Goal: Information Seeking & Learning: Learn about a topic

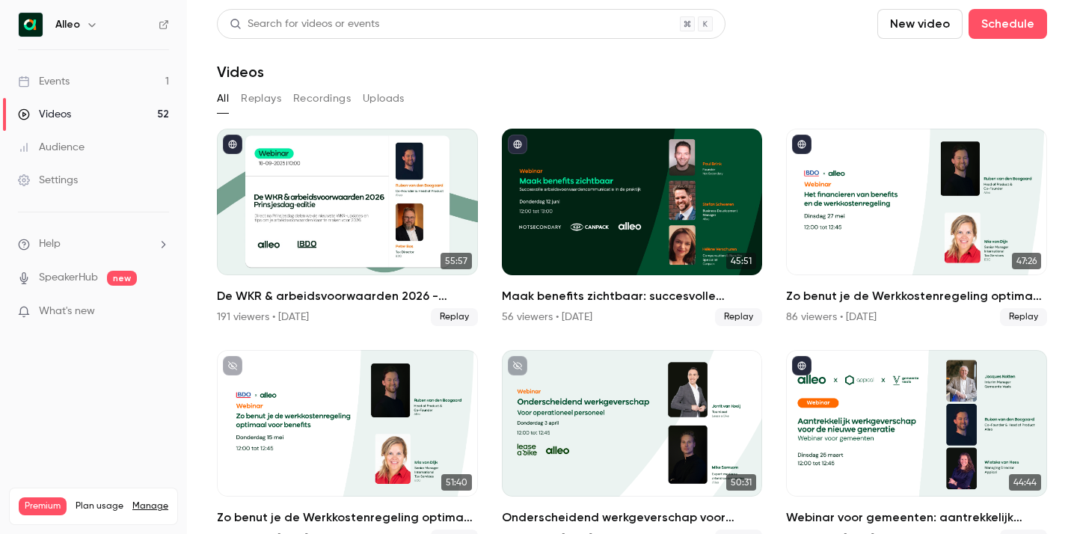
click at [81, 87] on link "Events 1" at bounding box center [93, 81] width 187 height 33
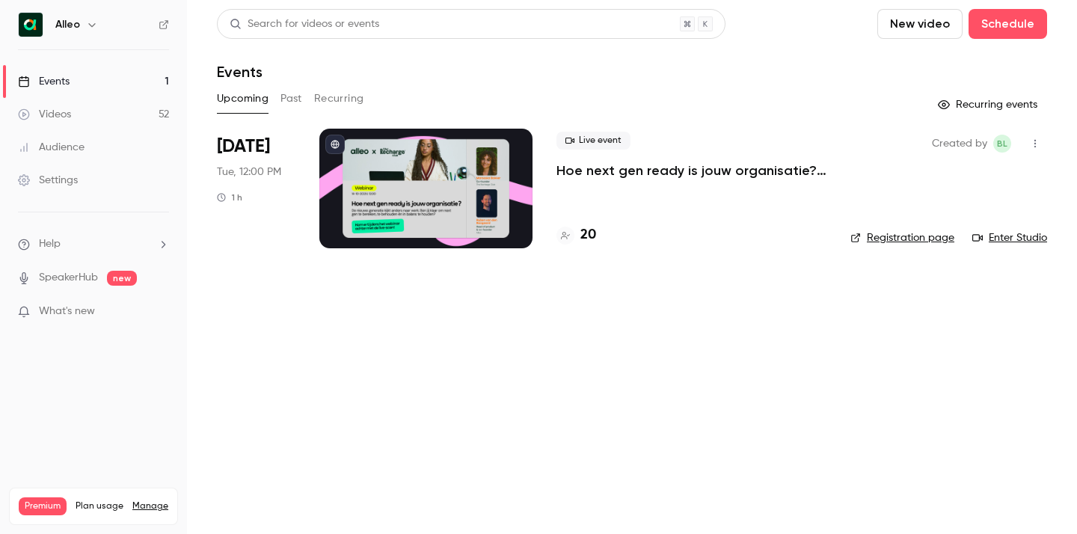
click at [686, 167] on p "Hoe next gen ready is jouw organisatie? Alleo x The Recharge Club" at bounding box center [691, 170] width 270 height 18
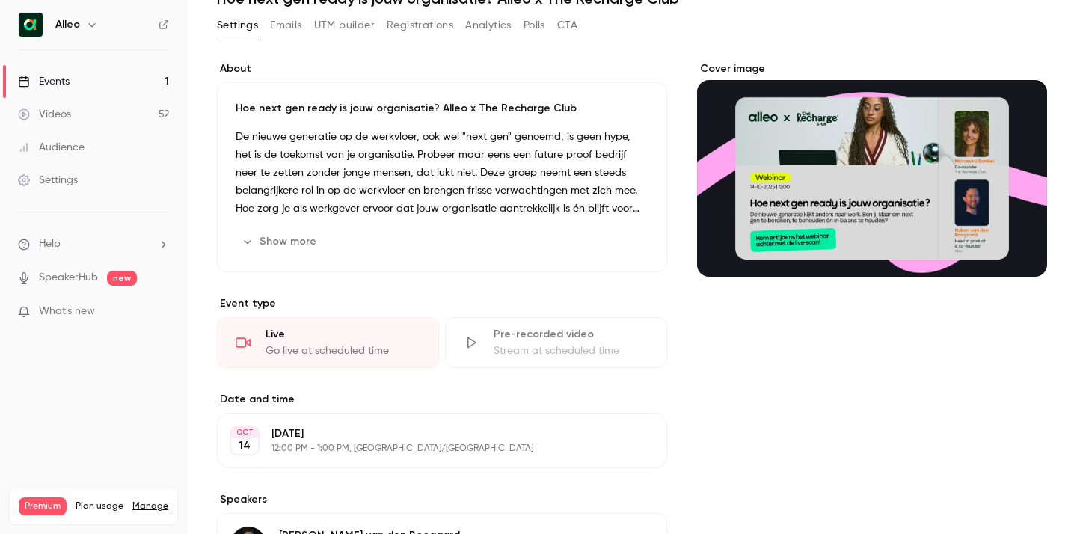
scroll to position [78, 0]
